Goal: Information Seeking & Learning: Learn about a topic

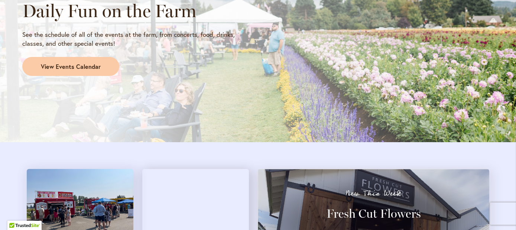
scroll to position [726, 0]
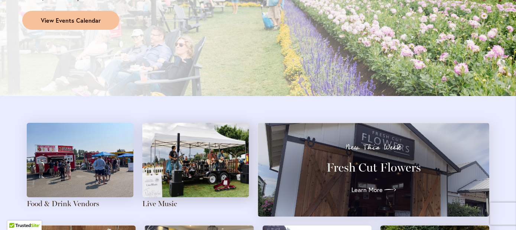
click at [72, 12] on link "View Events Calendar" at bounding box center [70, 20] width 97 height 19
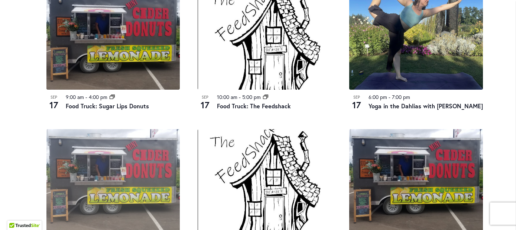
scroll to position [413, 0]
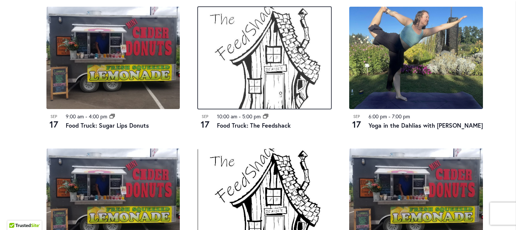
click at [256, 70] on img at bounding box center [265, 58] width 134 height 102
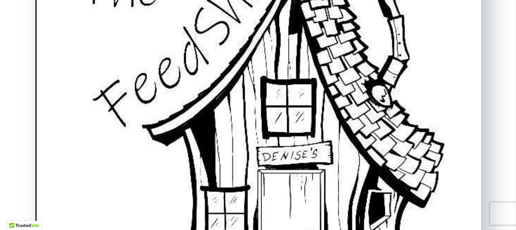
scroll to position [695, 0]
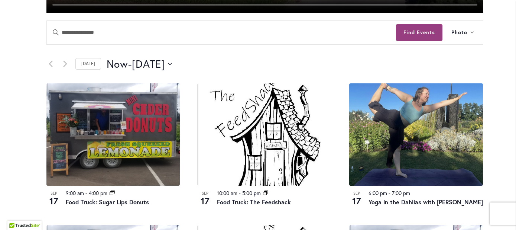
scroll to position [336, 0]
